Goal: Transaction & Acquisition: Subscribe to service/newsletter

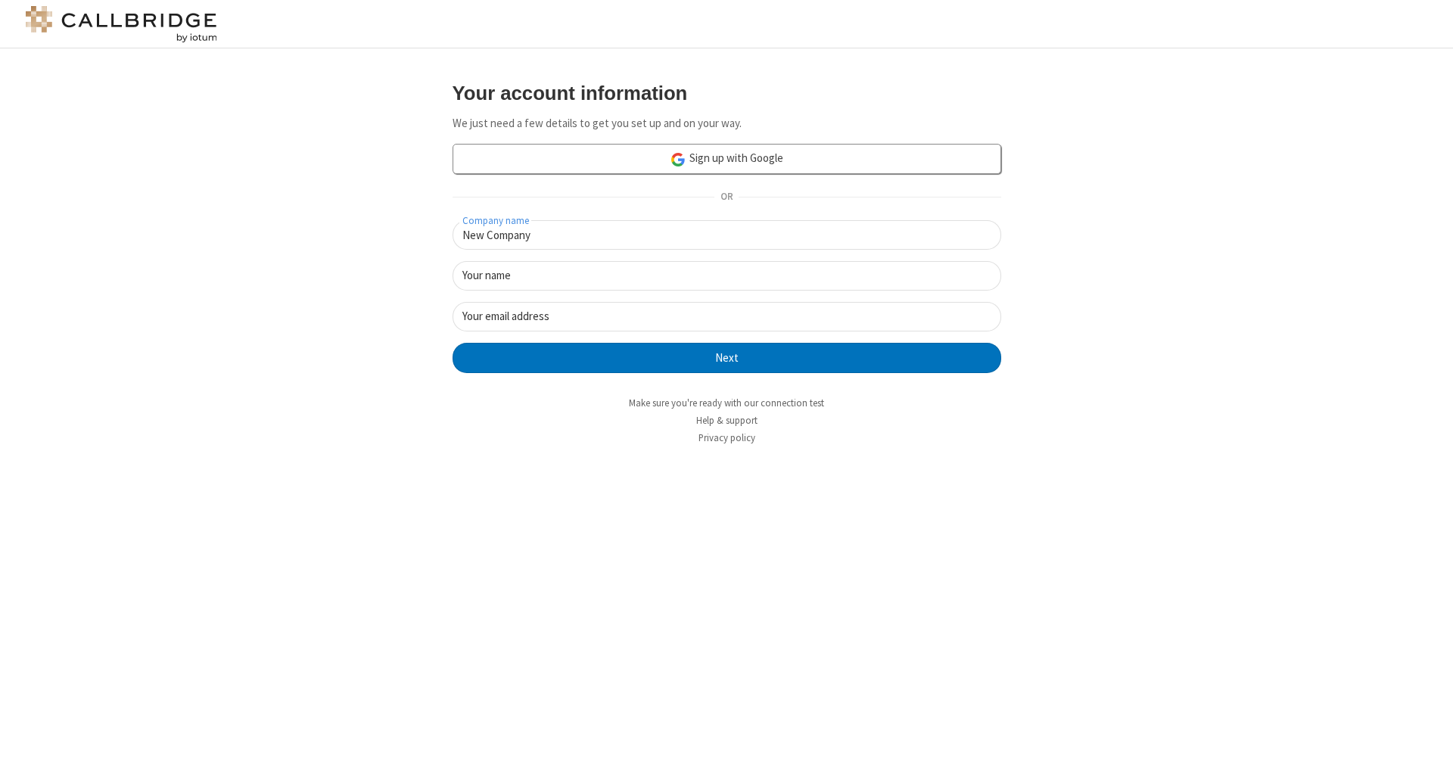
type input "New Company"
type input "New User"
type input "newUser@newUser.frees"
click at [726, 356] on button "Next" at bounding box center [726, 358] width 549 height 30
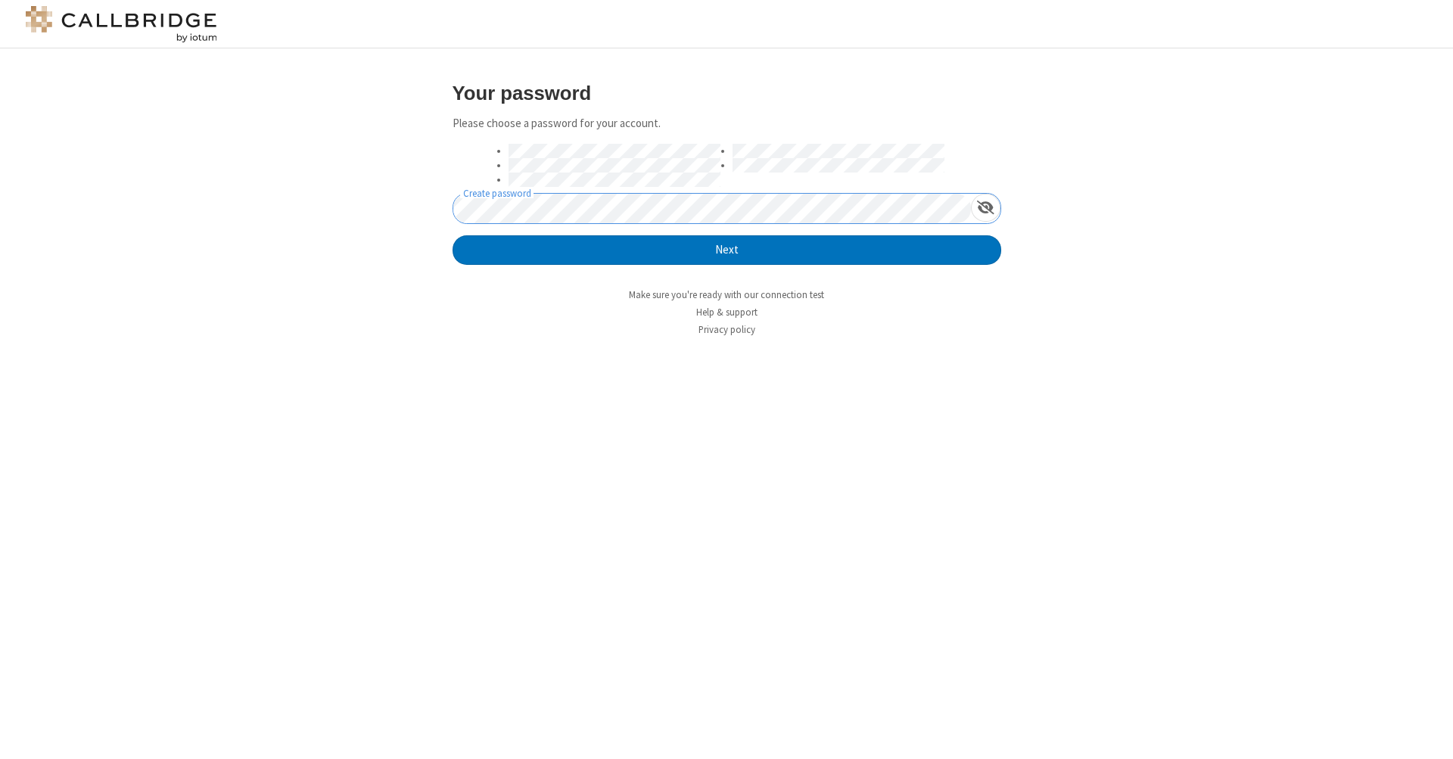
click at [726, 249] on button "Next" at bounding box center [726, 250] width 549 height 30
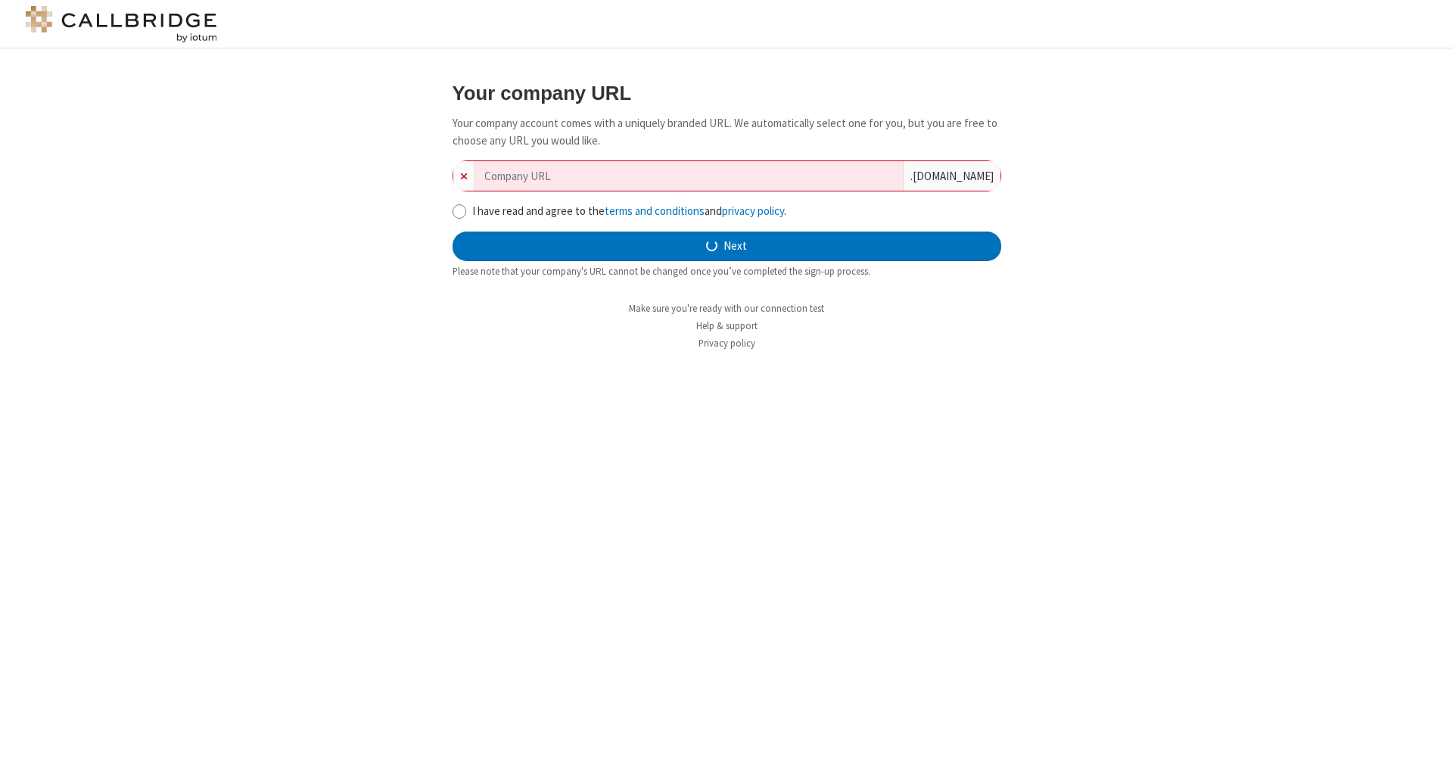
type input "new-company-even-keeled-39642"
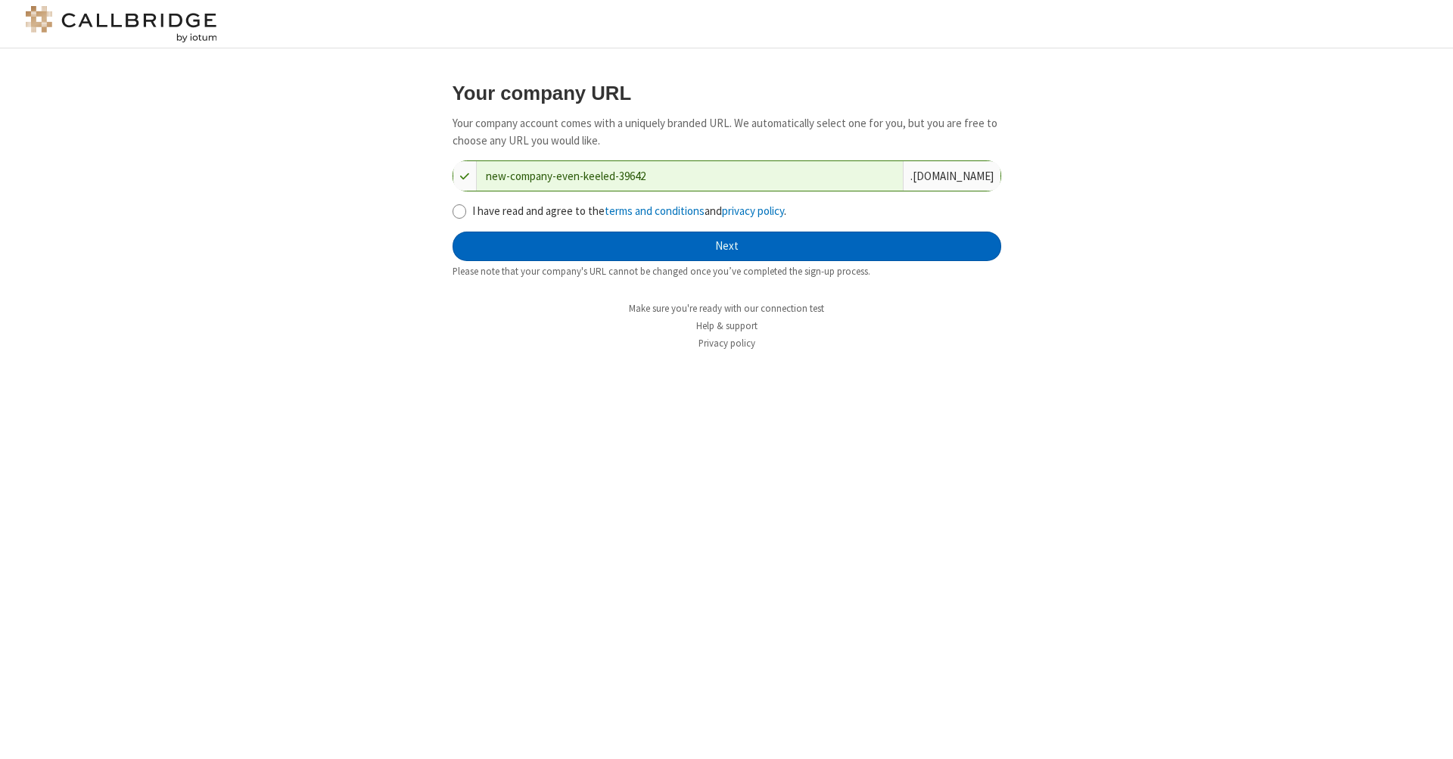
click at [726, 244] on button "Next" at bounding box center [726, 247] width 549 height 30
